Goal: Navigation & Orientation: Find specific page/section

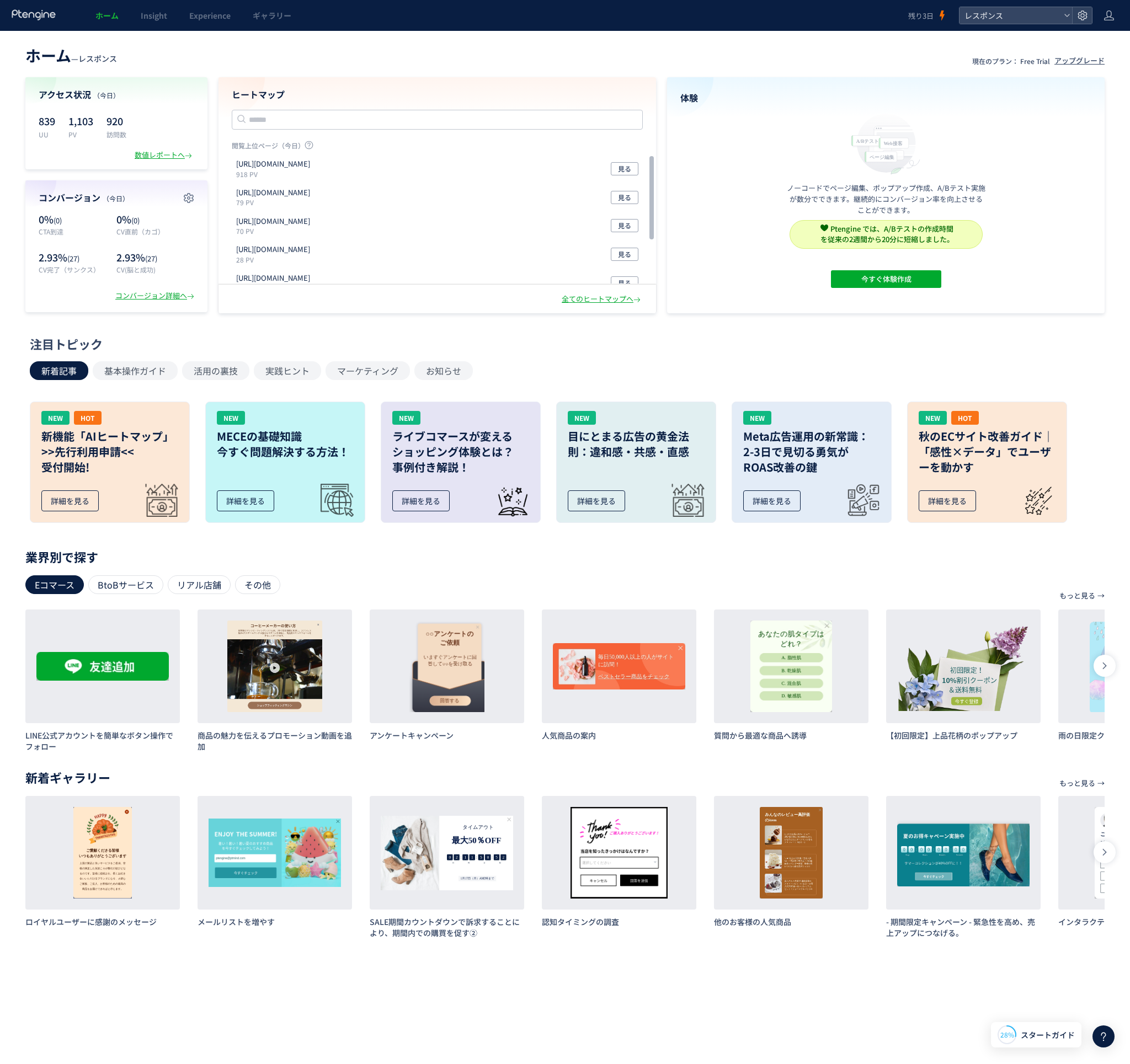
click at [772, 258] on div "体験 ノーコードでページ編集、ポップアップ作成、A/Bテスト実施が数分でできます。継続的にコンバージョン率を向上させることができます。 Ptengine では…" at bounding box center [886, 195] width 437 height 236
click at [757, 292] on div "体験 ノーコードでページ編集、ポップアップ作成、A/Bテスト実施が数分でできます。継続的にコンバージョン率を向上させることができます。 Ptengine では…" at bounding box center [886, 195] width 437 height 236
click at [705, 327] on div "ホーム — レスポンス 現在のプラン： Free Trial アップグレード アクセス状況 （今日） 839 UU 1,103 PV 920 訪問数 数値レポ…" at bounding box center [565, 496] width 1130 height 929
click at [343, 52] on header "ホーム — レスポンス 現在のプラン： Free Trial アップグレード" at bounding box center [565, 54] width 1079 height 24
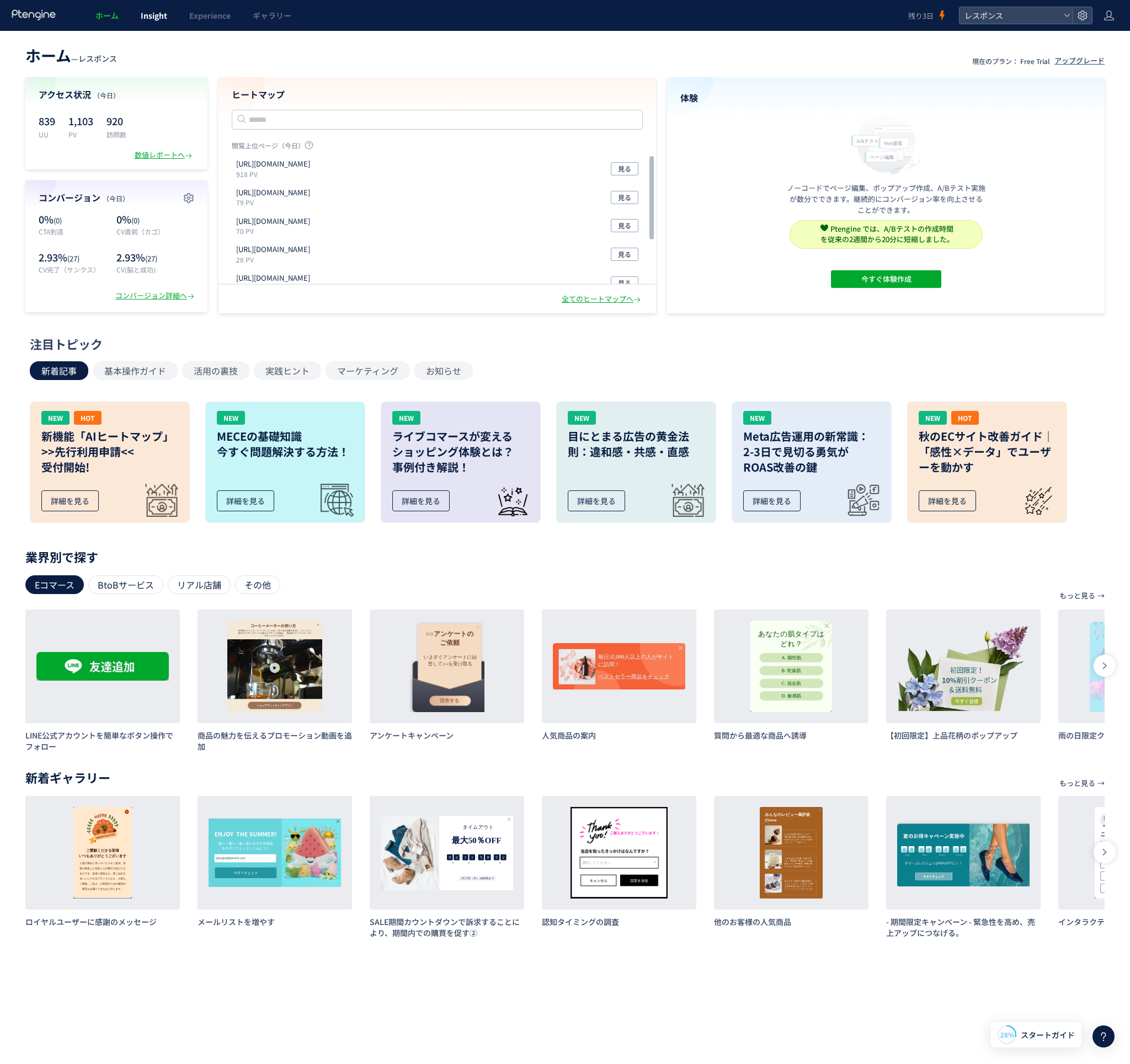
click at [151, 21] on link "Insight" at bounding box center [153, 15] width 49 height 31
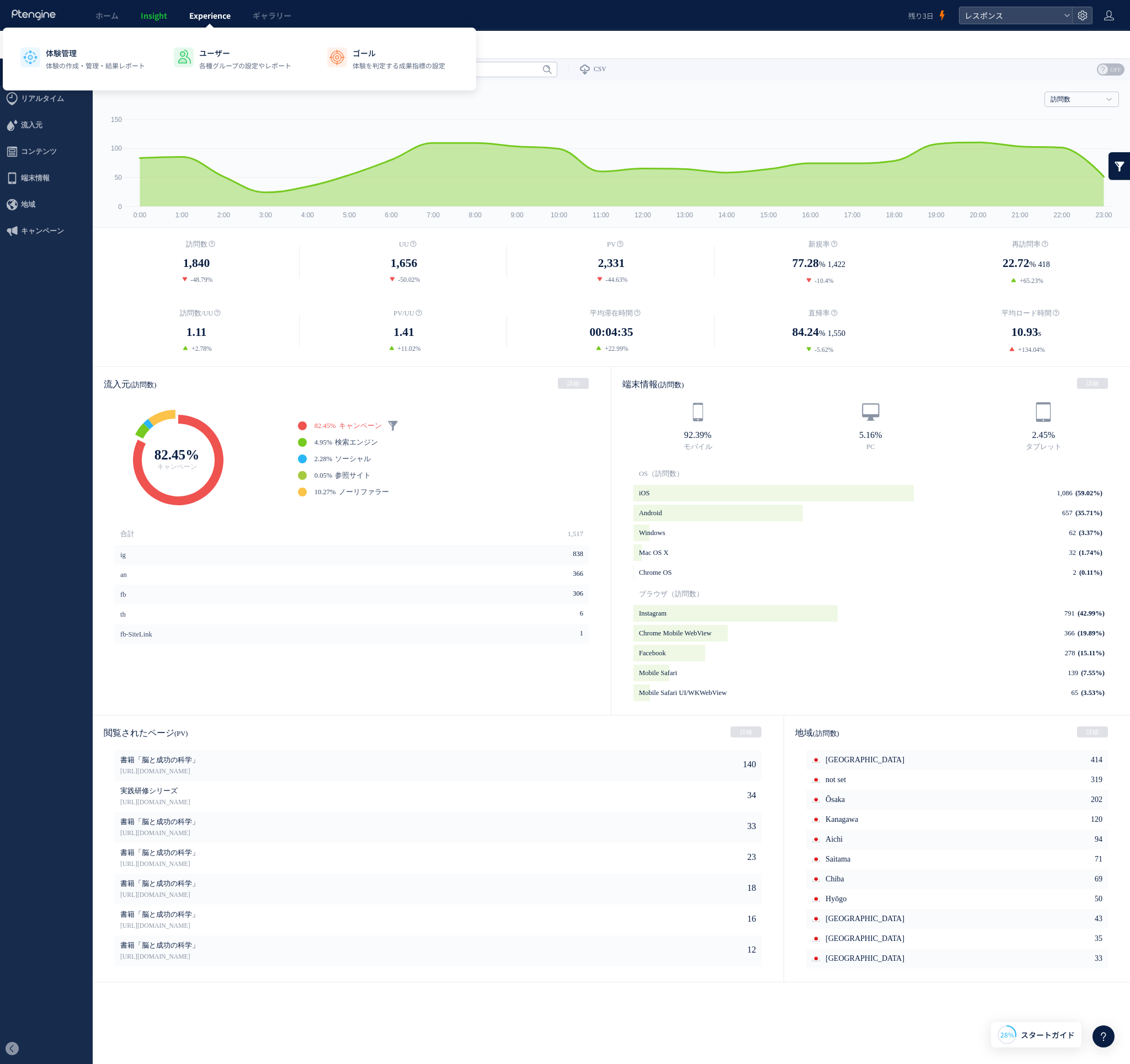
click at [213, 21] on link "Experience" at bounding box center [210, 15] width 63 height 31
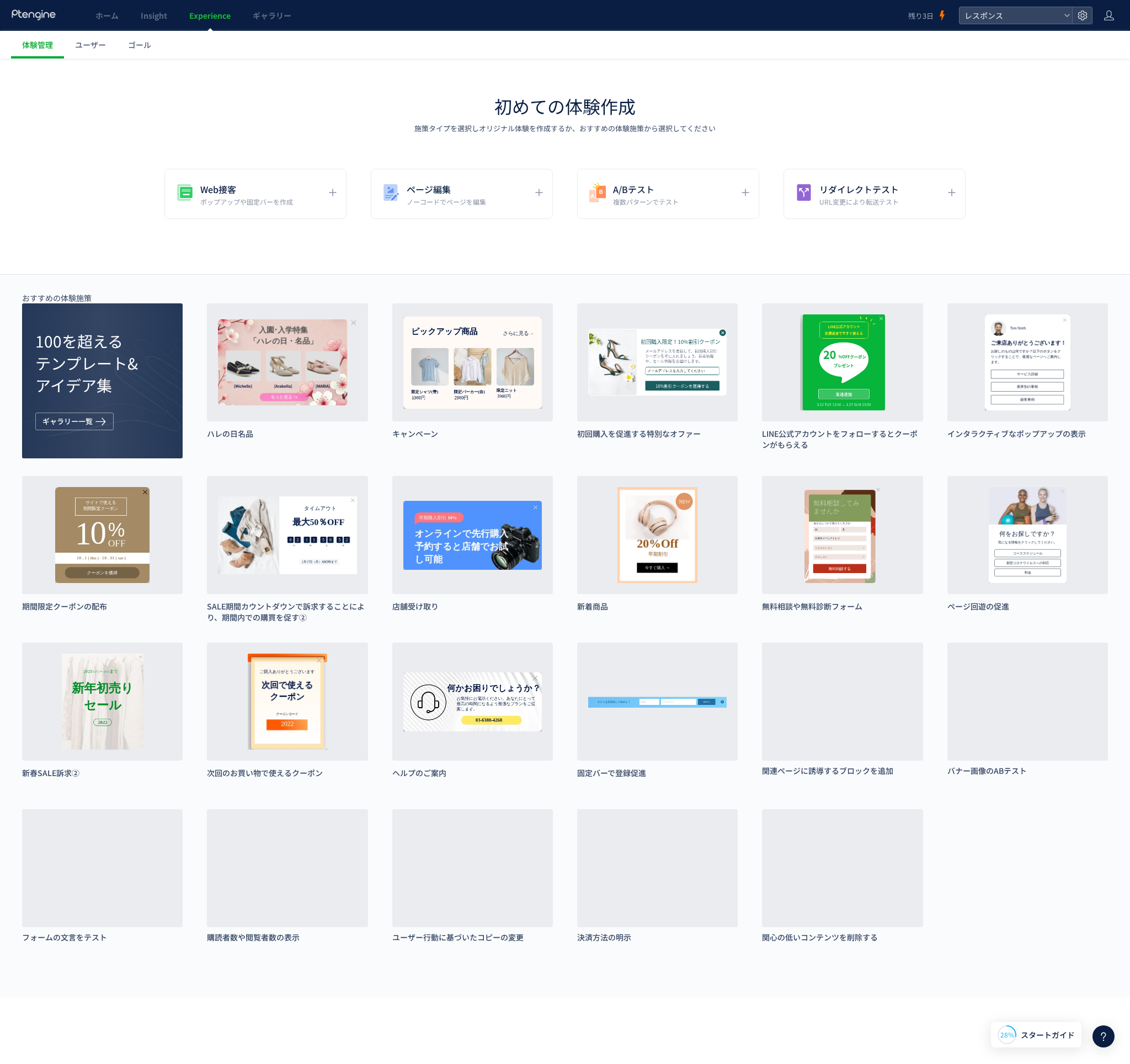
click at [170, 24] on link "Insight" at bounding box center [153, 15] width 49 height 31
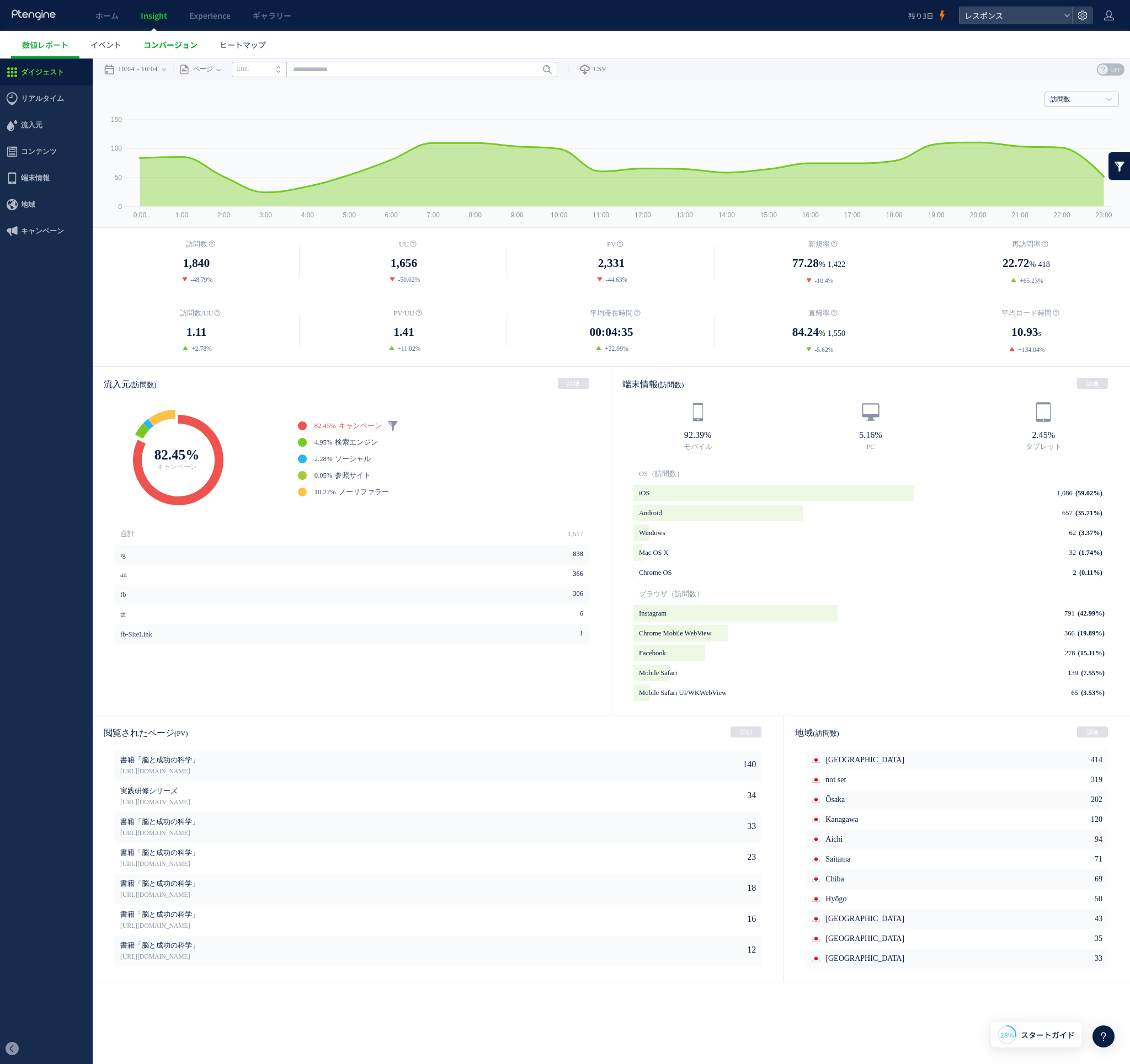
click at [177, 41] on span "コンバージョン" at bounding box center [170, 45] width 54 height 11
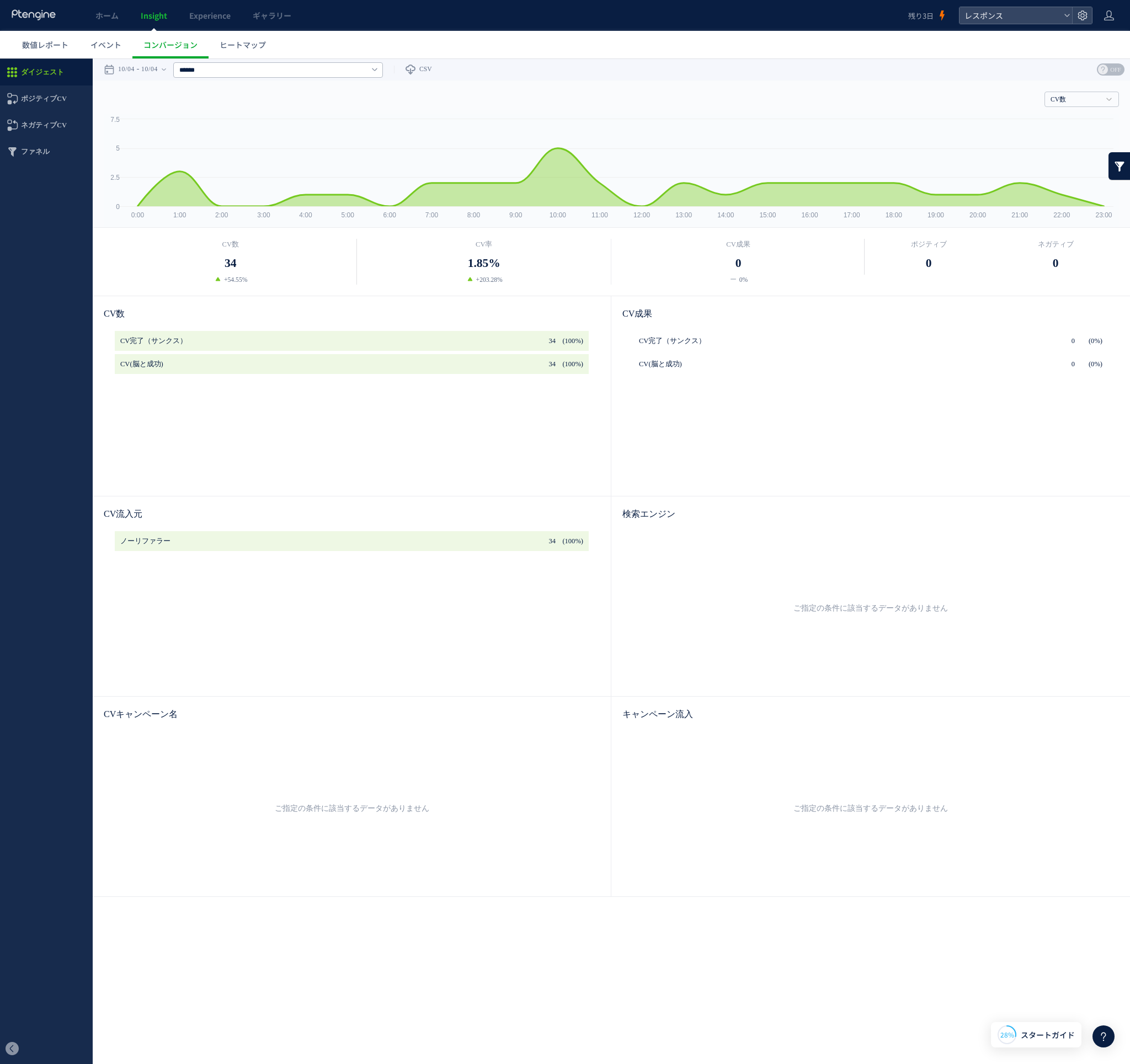
click at [241, 44] on span "ヒートマップ" at bounding box center [243, 45] width 46 height 11
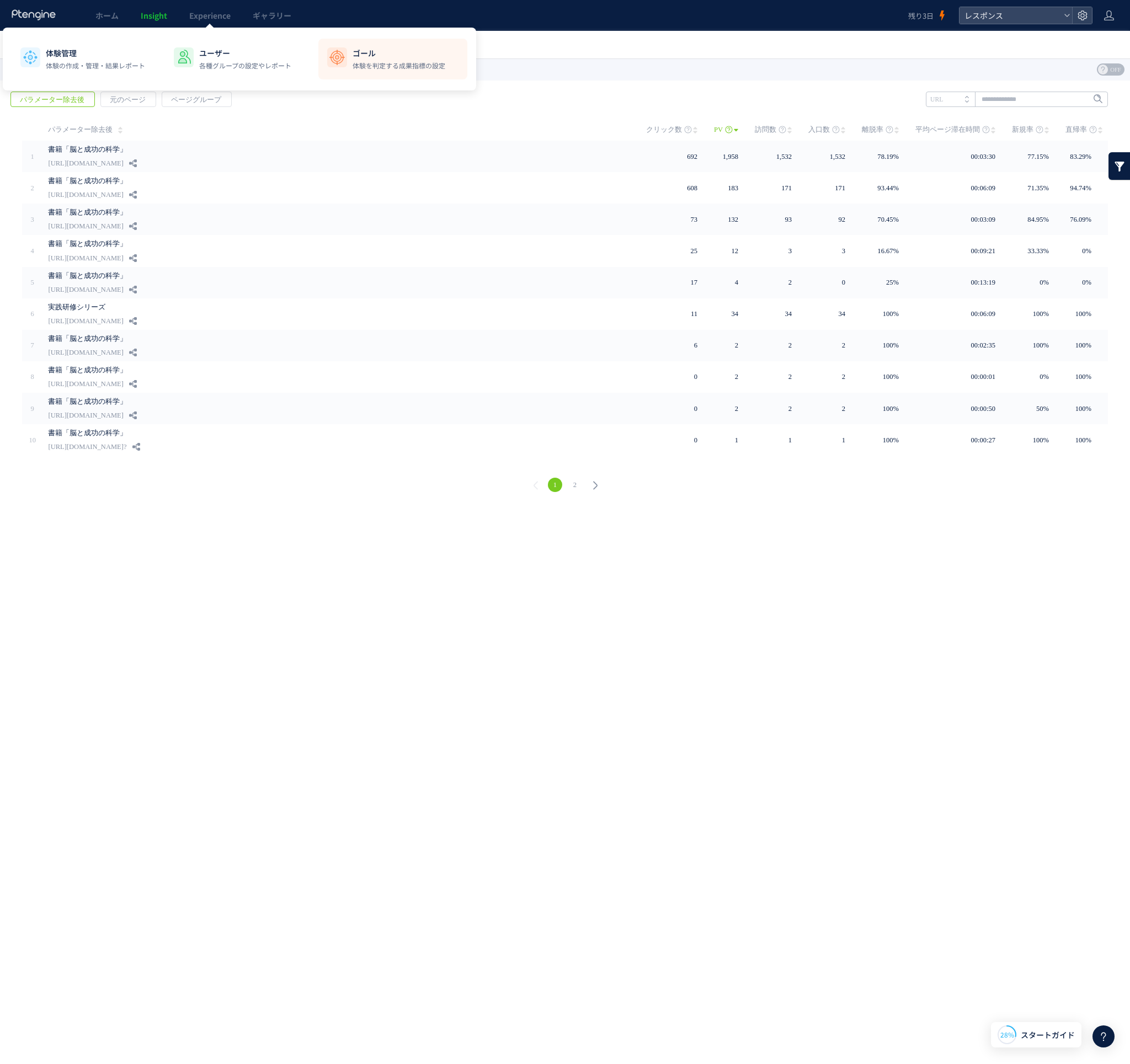
click at [332, 53] on img at bounding box center [337, 57] width 18 height 18
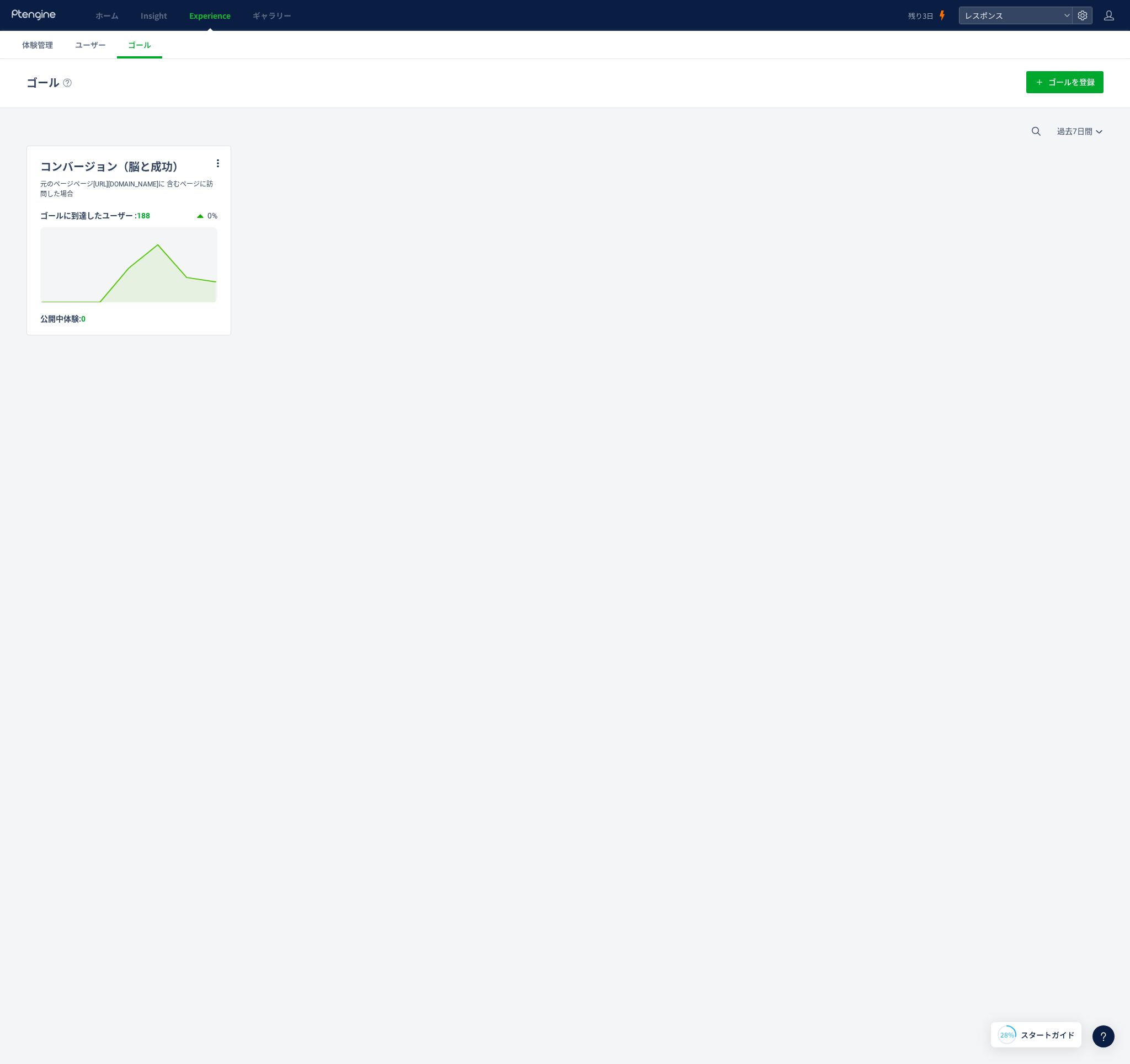
click at [202, 16] on span "Experience" at bounding box center [210, 15] width 41 height 11
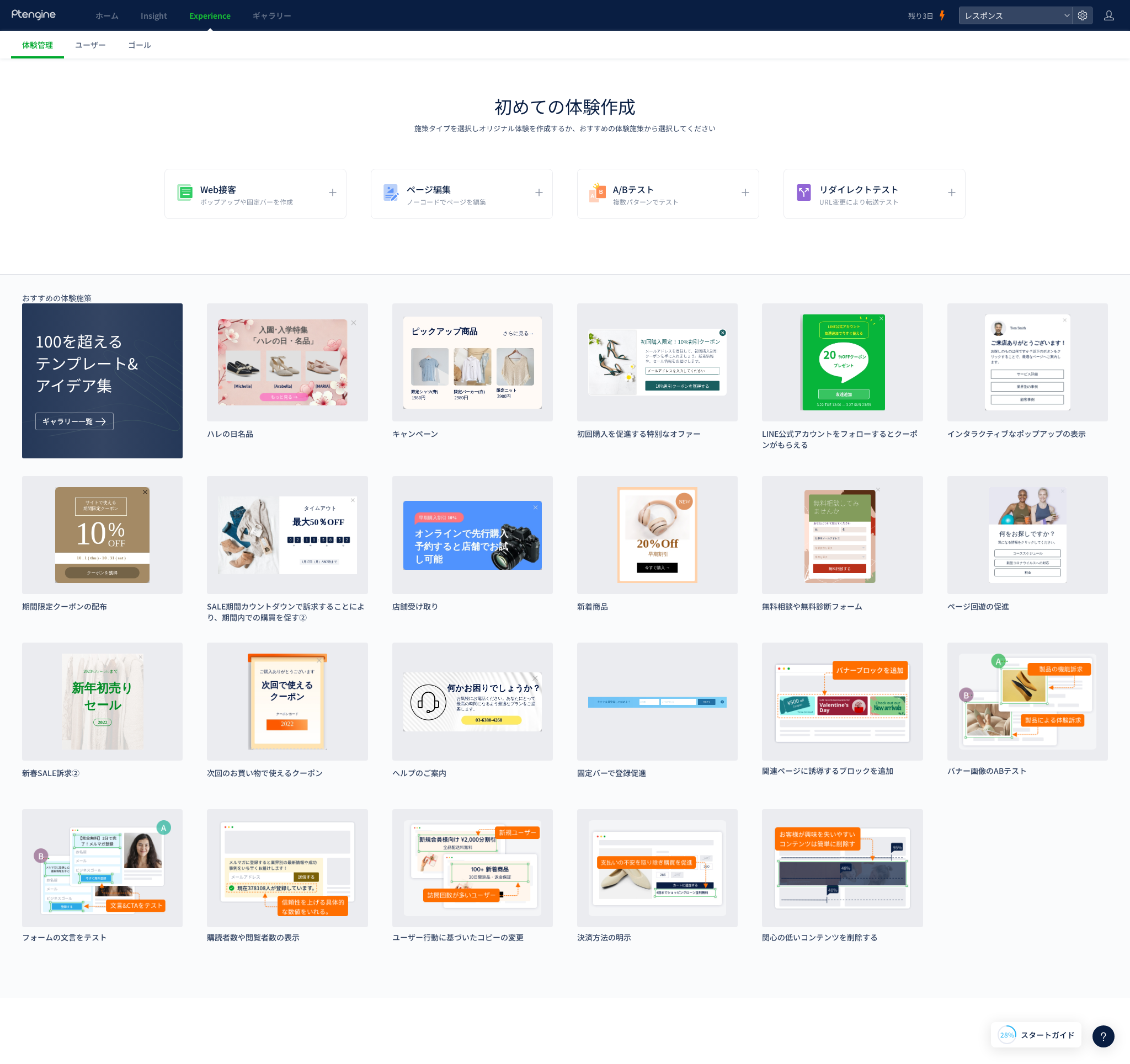
click at [306, 103] on div "初めての体験作成 施策タイプを選択しオリジナル体験を作成するか、おすすめの体験施策から選択してください" at bounding box center [565, 113] width 1130 height 39
click at [102, 39] on span "ユーザー" at bounding box center [91, 45] width 31 height 11
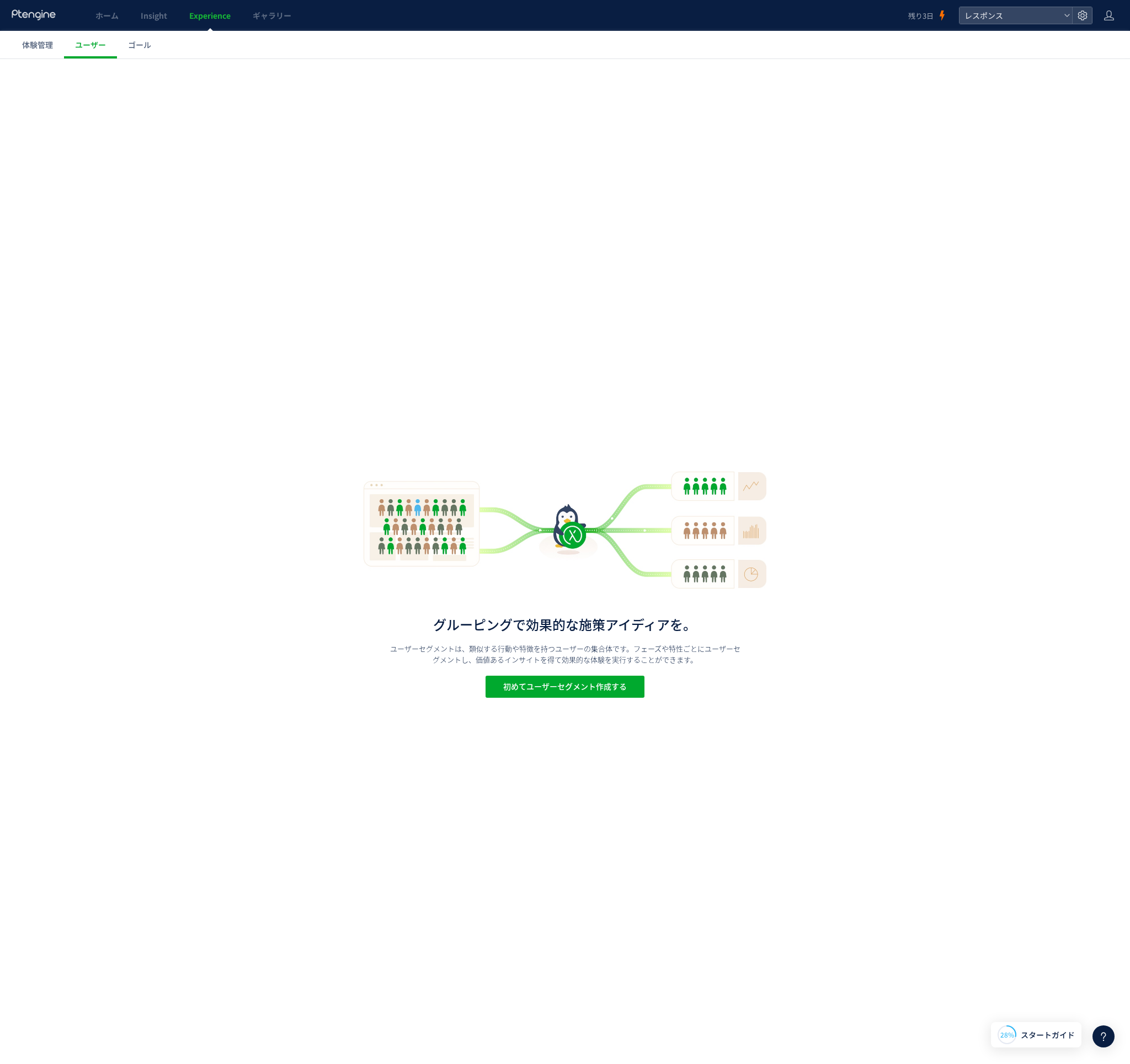
click at [135, 44] on span "ゴール" at bounding box center [139, 45] width 23 height 11
